Goal: Information Seeking & Learning: Check status

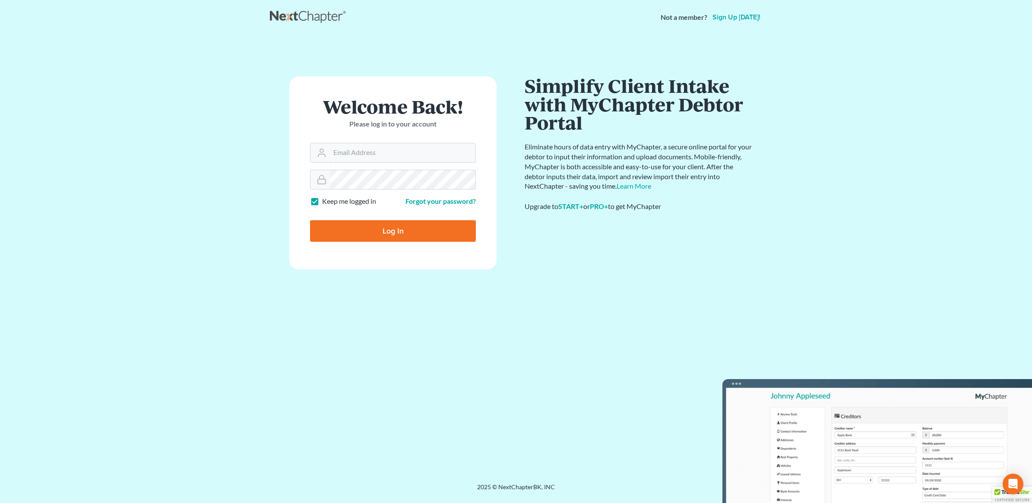
type input "[PERSON_NAME][EMAIL_ADDRESS][DOMAIN_NAME]"
click at [400, 232] on input "Log In" at bounding box center [393, 231] width 166 height 22
type input "Thinking..."
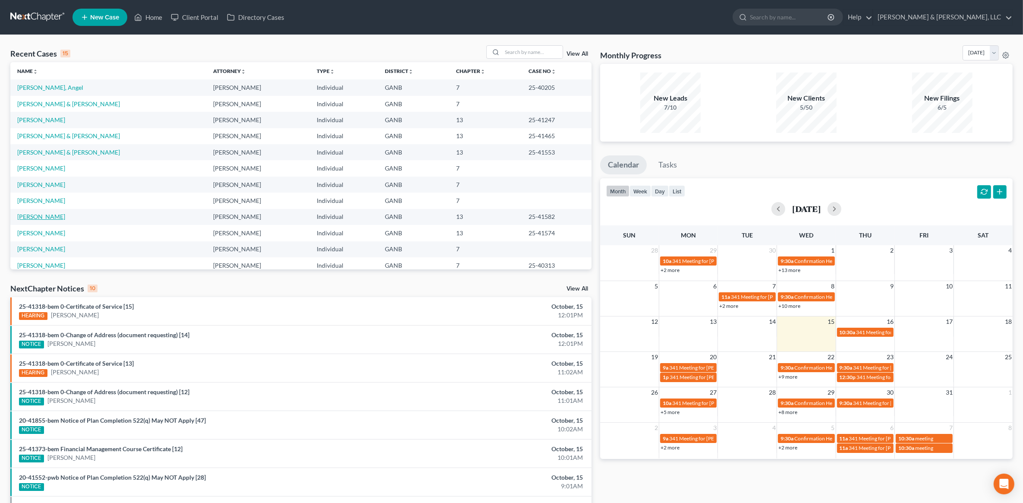
click at [51, 219] on link "Morris, Mitasha" at bounding box center [41, 216] width 48 height 7
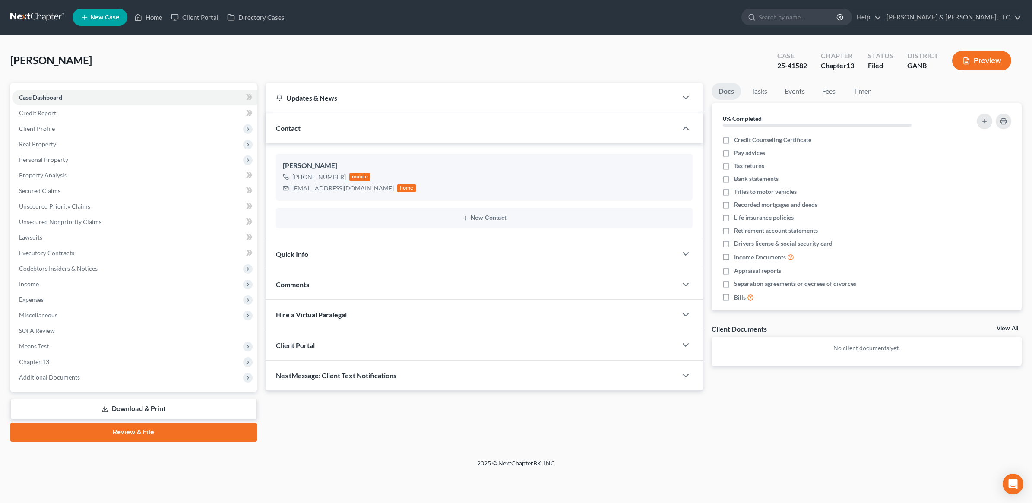
click at [136, 410] on link "Download & Print" at bounding box center [133, 409] width 246 height 20
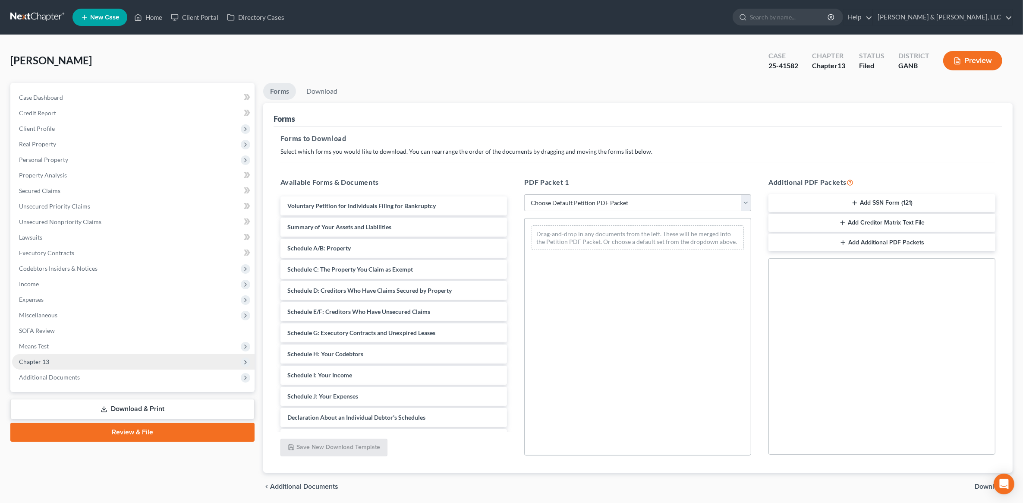
click at [107, 367] on span "Chapter 13" at bounding box center [133, 362] width 243 height 16
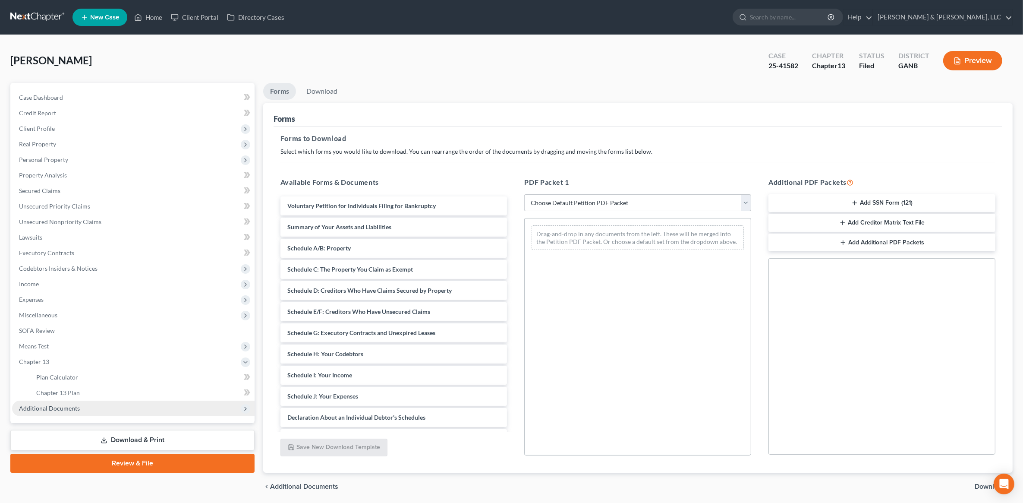
click at [65, 408] on span "Additional Documents" at bounding box center [49, 407] width 61 height 7
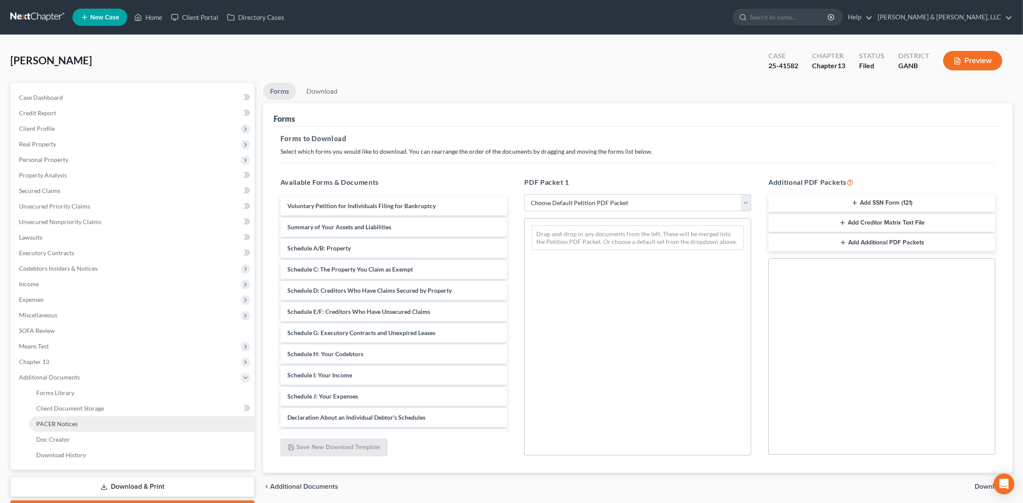
click at [75, 426] on span "PACER Notices" at bounding box center [56, 423] width 41 height 7
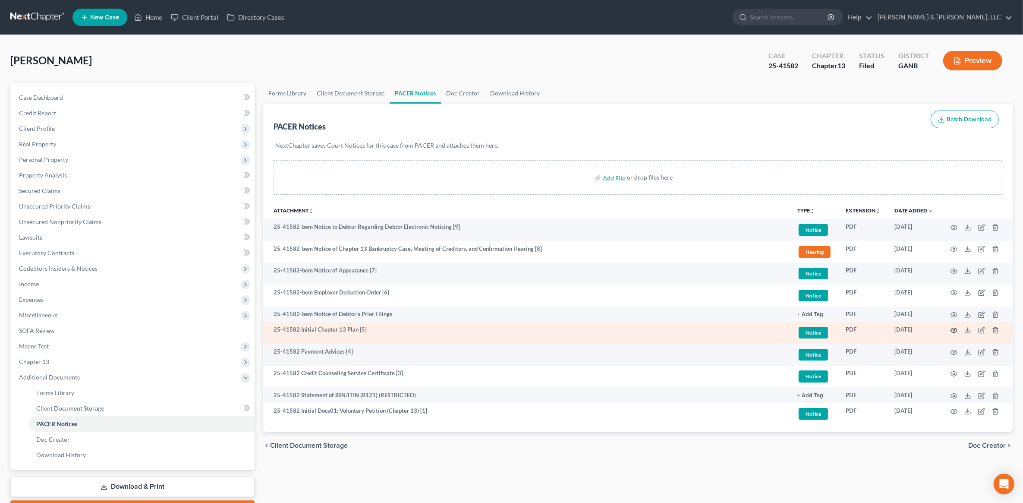
click at [955, 331] on icon "button" at bounding box center [954, 330] width 7 height 7
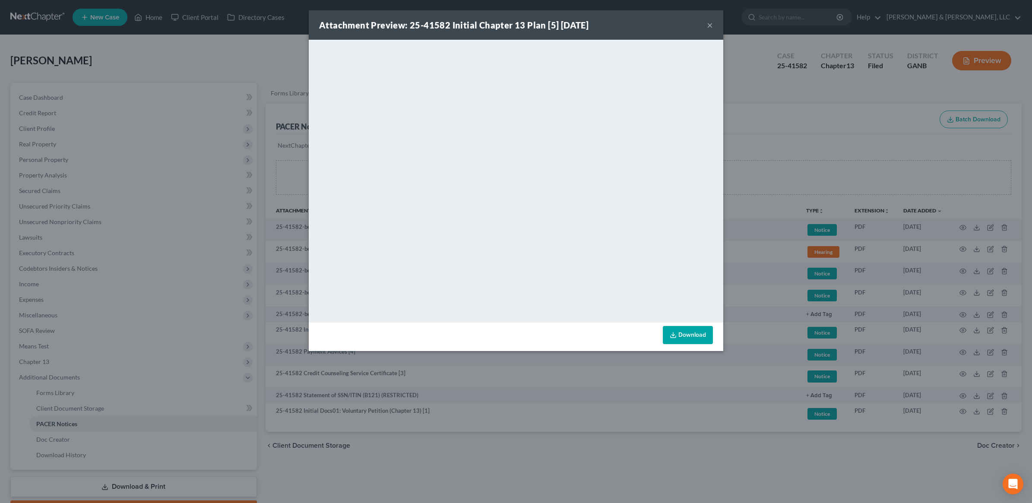
click at [705, 24] on div "Attachment Preview: 25-41582 Initial Chapter 13 Plan [5] 10/10/2025 ×" at bounding box center [516, 24] width 414 height 29
click at [715, 25] on div "Attachment Preview: 25-41582 Initial Chapter 13 Plan [5] 10/10/2025 ×" at bounding box center [516, 24] width 414 height 29
click at [711, 29] on button "×" at bounding box center [710, 25] width 6 height 10
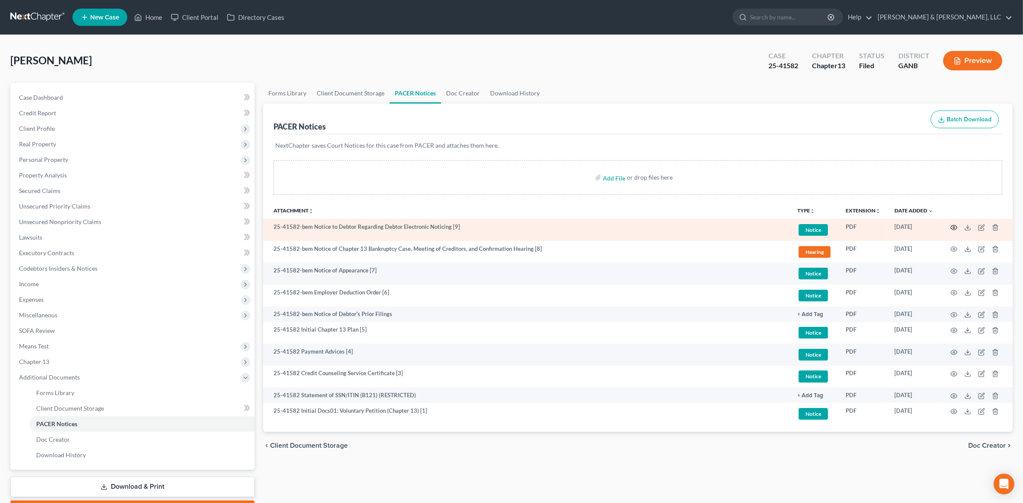
click at [954, 230] on icon "button" at bounding box center [954, 227] width 7 height 7
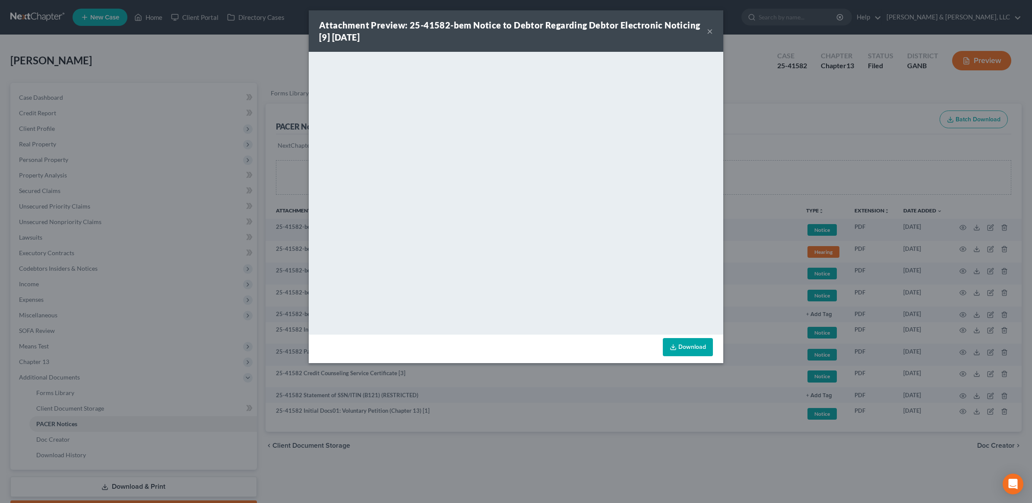
click at [711, 36] on button "×" at bounding box center [710, 31] width 6 height 10
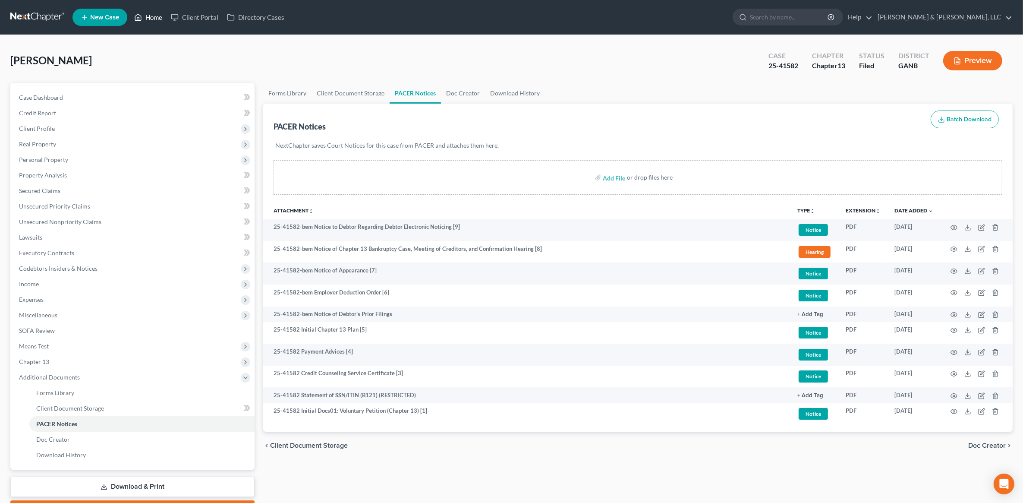
click at [158, 22] on link "Home" at bounding box center [148, 17] width 37 height 16
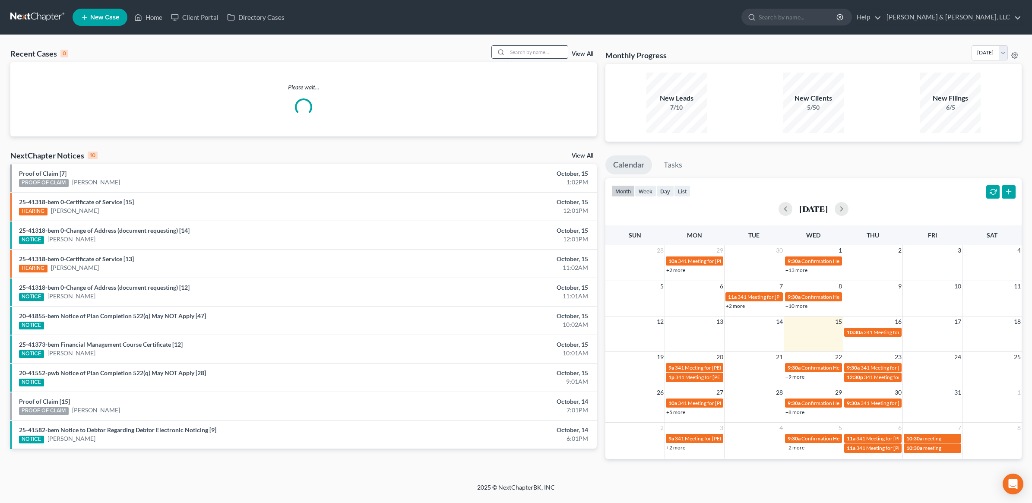
click at [520, 51] on input "search" at bounding box center [537, 52] width 60 height 13
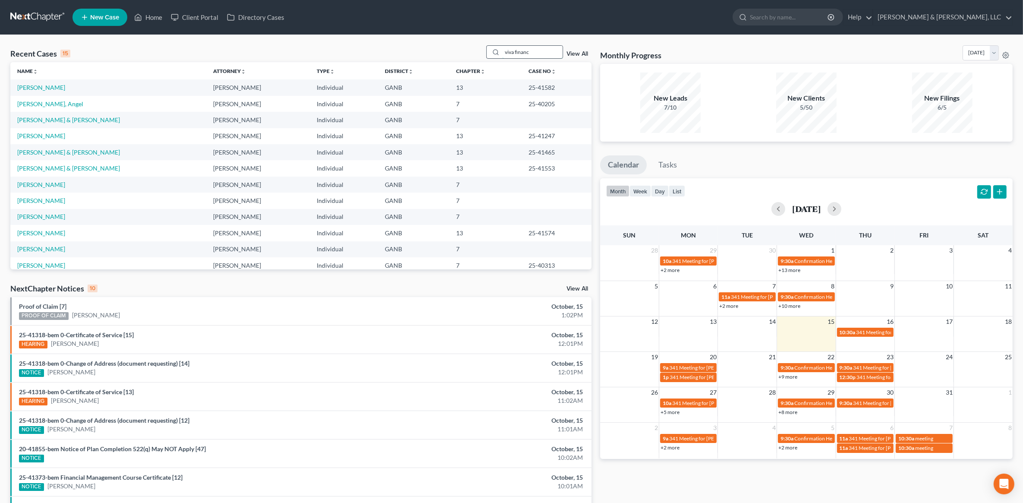
type input "viva finance"
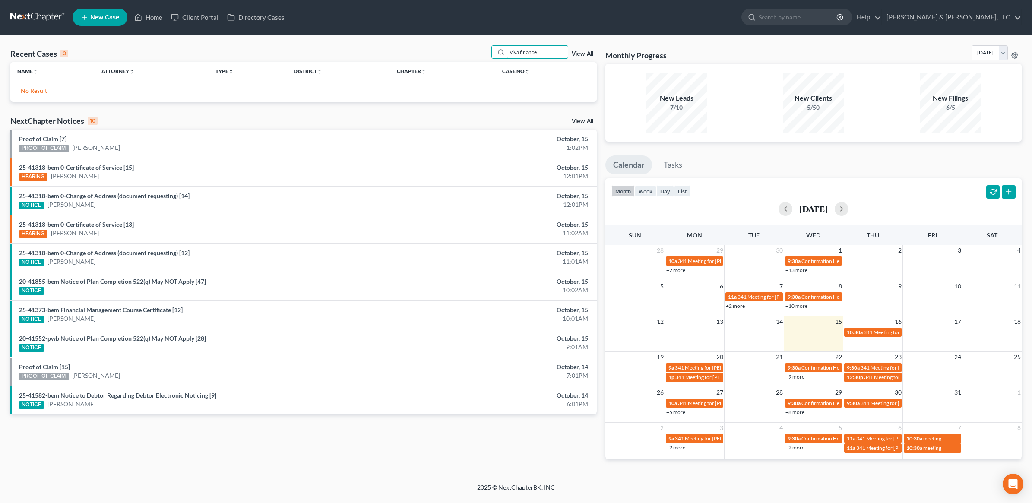
drag, startPoint x: 555, startPoint y: 54, endPoint x: 460, endPoint y: 68, distance: 95.9
click at [460, 68] on div "Recent Cases 0 viva finance View All Name unfold_more expand_more expand_less A…" at bounding box center [303, 73] width 586 height 57
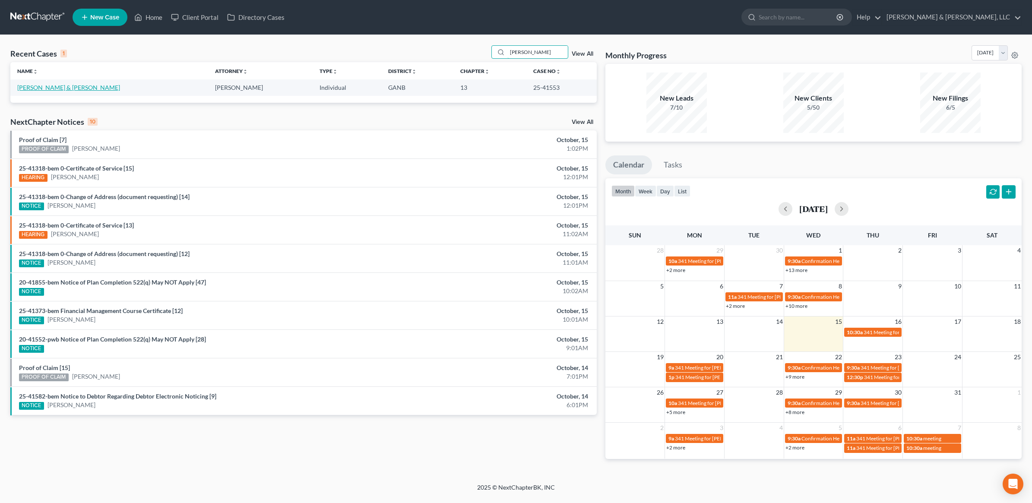
type input "odom"
click at [39, 84] on link "Odom, Scottie & Robin" at bounding box center [68, 87] width 103 height 7
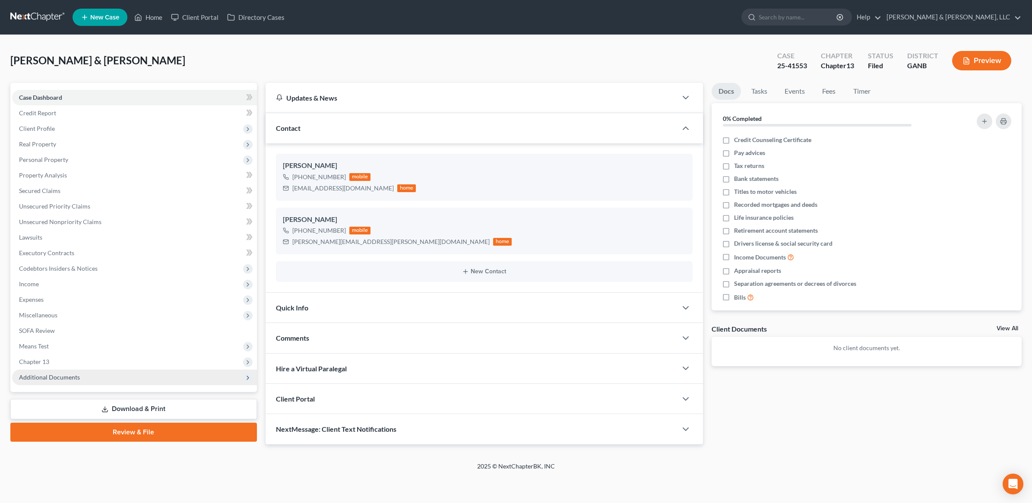
click at [72, 373] on span "Additional Documents" at bounding box center [49, 376] width 61 height 7
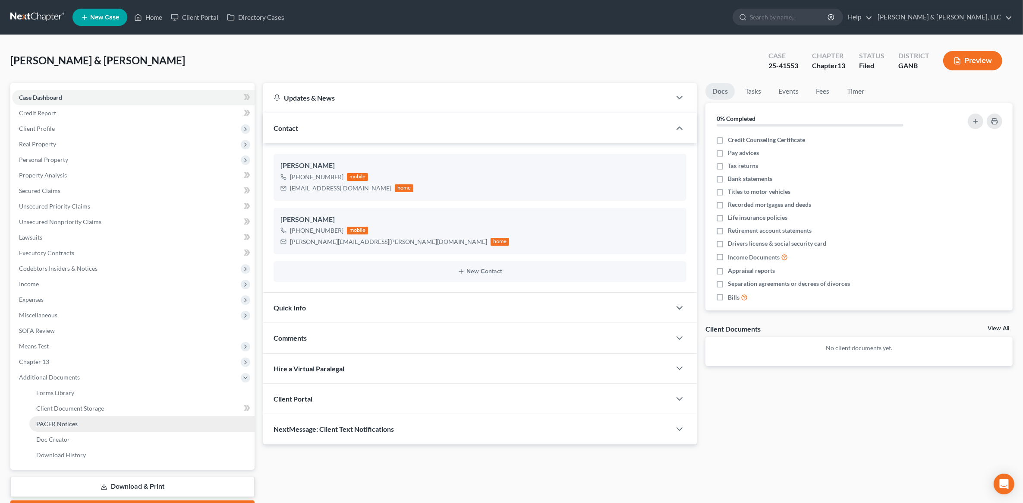
click at [65, 419] on link "PACER Notices" at bounding box center [141, 424] width 225 height 16
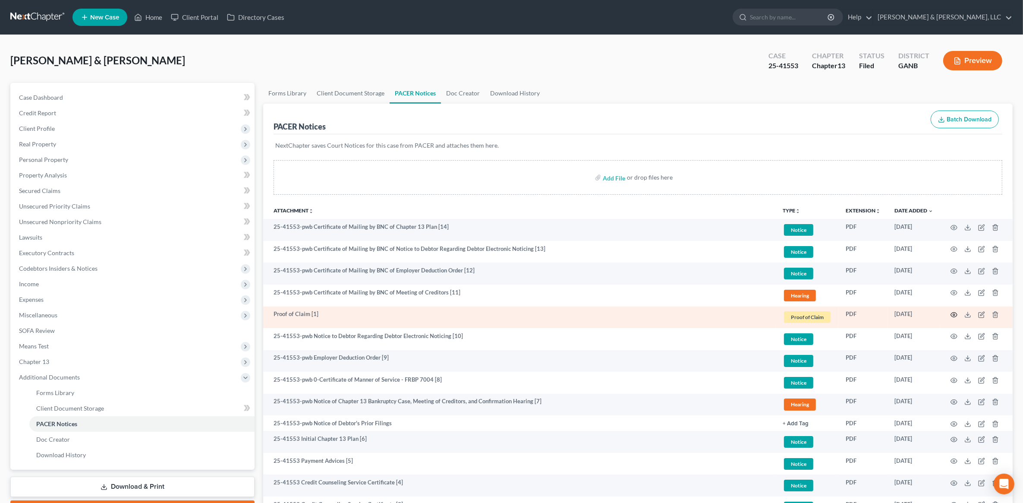
click at [955, 315] on icon "button" at bounding box center [954, 314] width 7 height 7
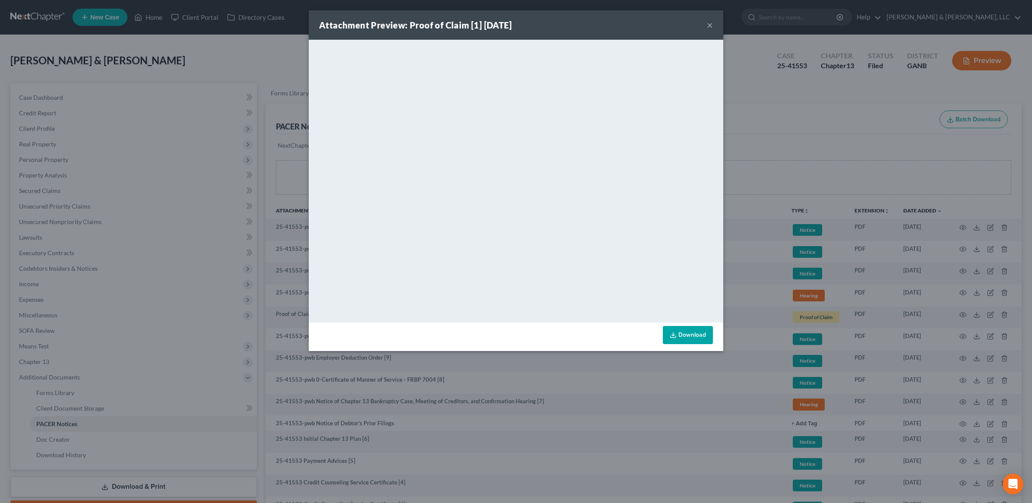
click at [712, 26] on button "×" at bounding box center [710, 25] width 6 height 10
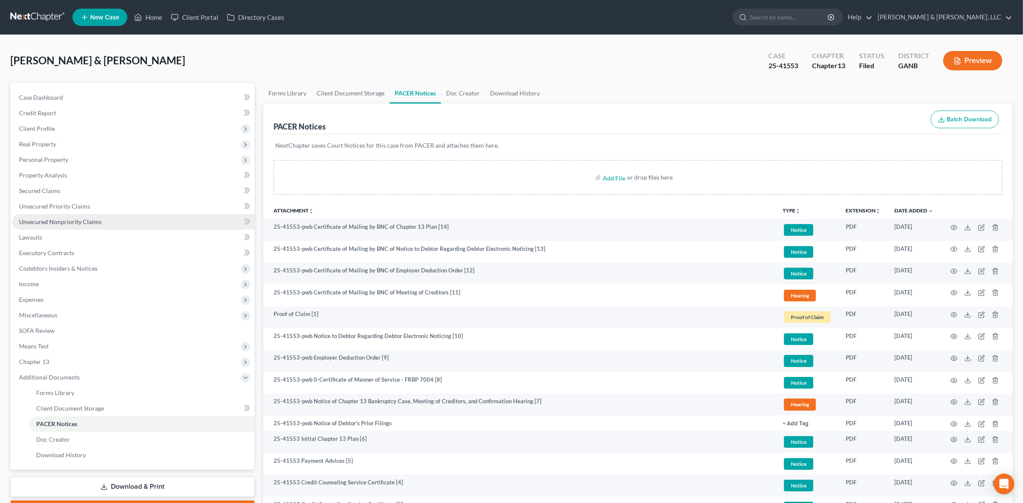
click at [99, 219] on link "Unsecured Nonpriority Claims" at bounding box center [133, 222] width 243 height 16
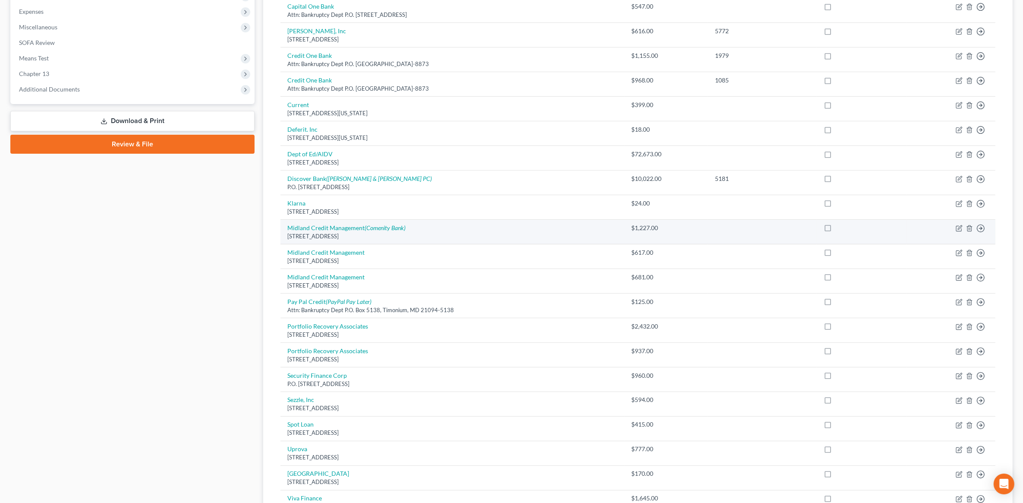
scroll to position [126, 0]
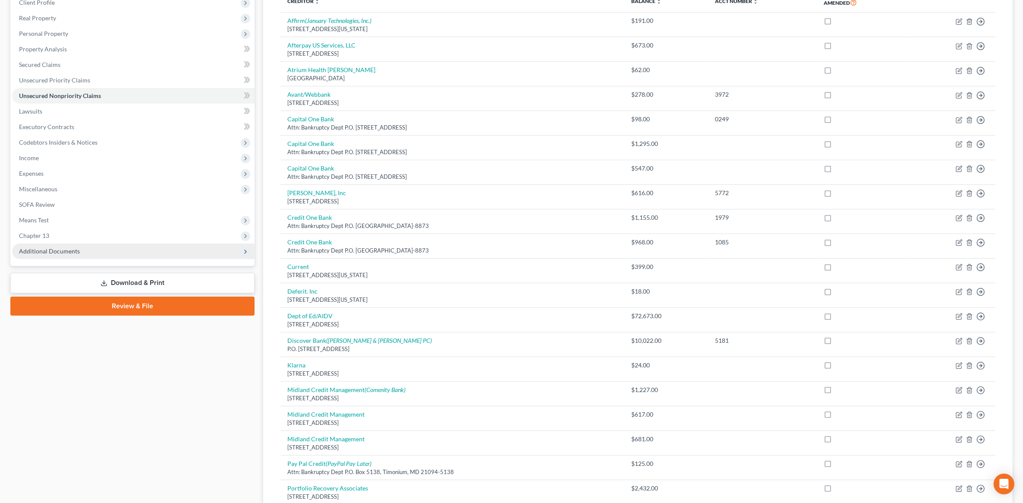
click at [96, 255] on span "Additional Documents" at bounding box center [133, 251] width 243 height 16
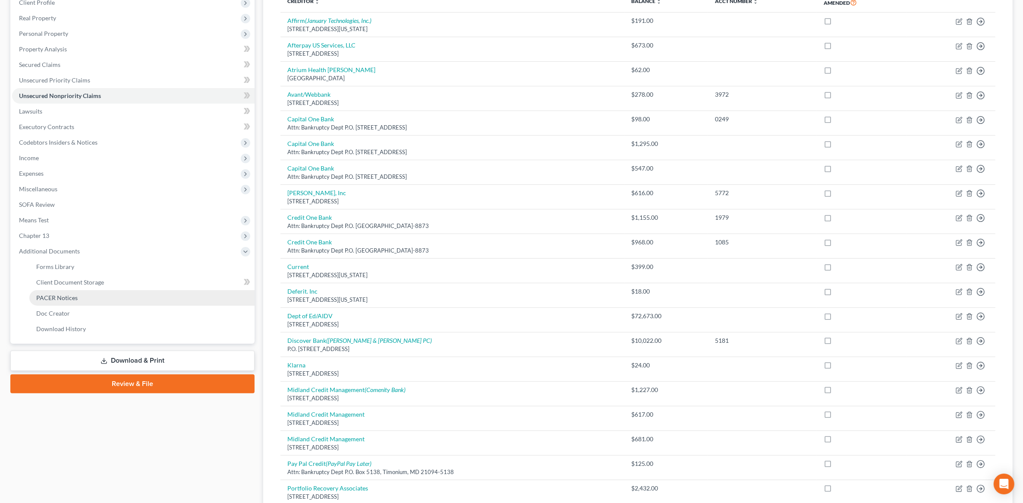
click at [85, 293] on link "PACER Notices" at bounding box center [141, 298] width 225 height 16
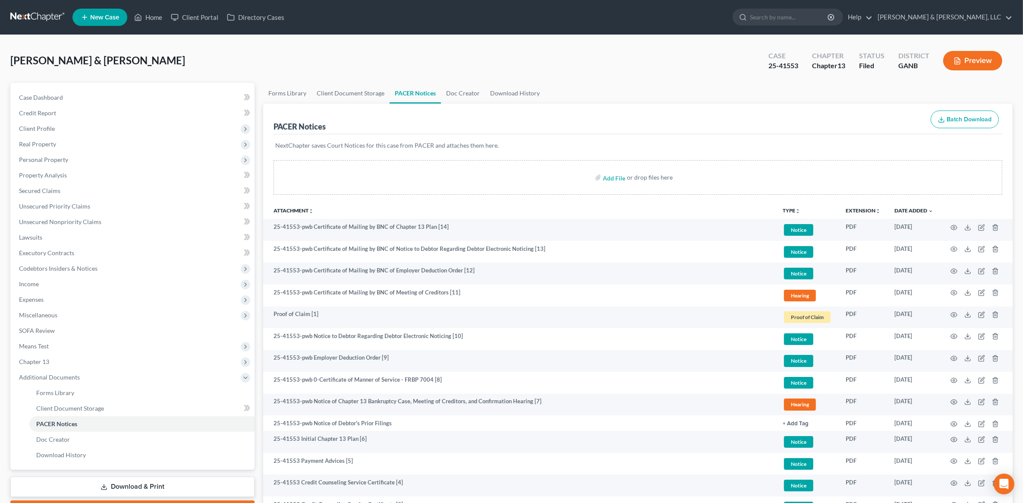
scroll to position [120, 0]
